Goal: Browse casually

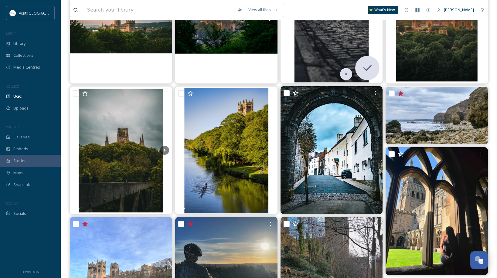
scroll to position [138, 0]
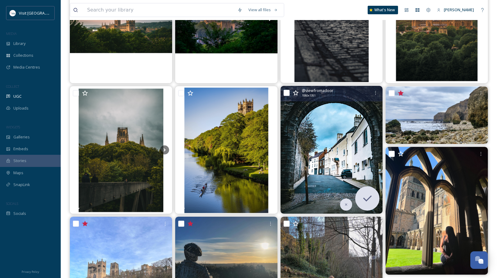
click at [324, 148] on img at bounding box center [331, 150] width 102 height 128
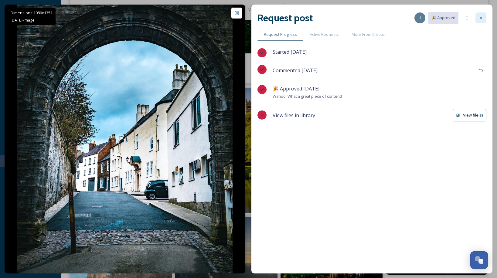
click at [484, 16] on div at bounding box center [480, 17] width 11 height 11
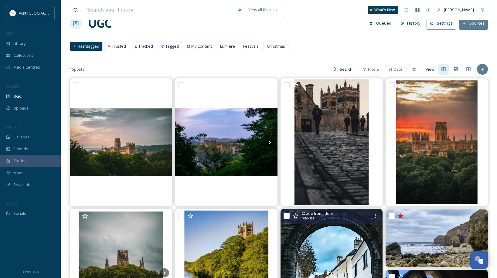
scroll to position [15, 0]
